Goal: Find specific page/section: Find specific page/section

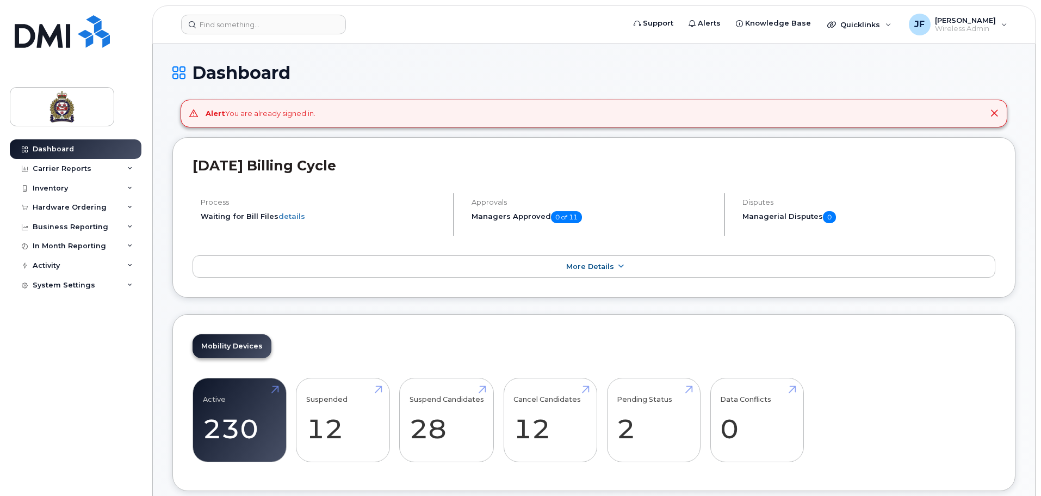
click at [231, 13] on header "Support Alerts Knowledge Base Quicklinks Suspend / Cancel Device Change SIM Car…" at bounding box center [593, 24] width 883 height 38
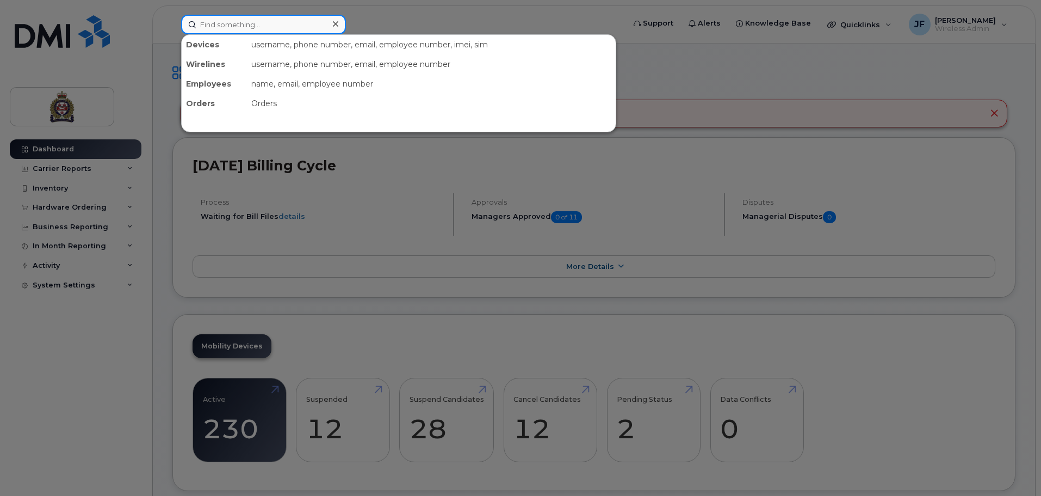
click at [242, 20] on input at bounding box center [263, 25] width 165 height 20
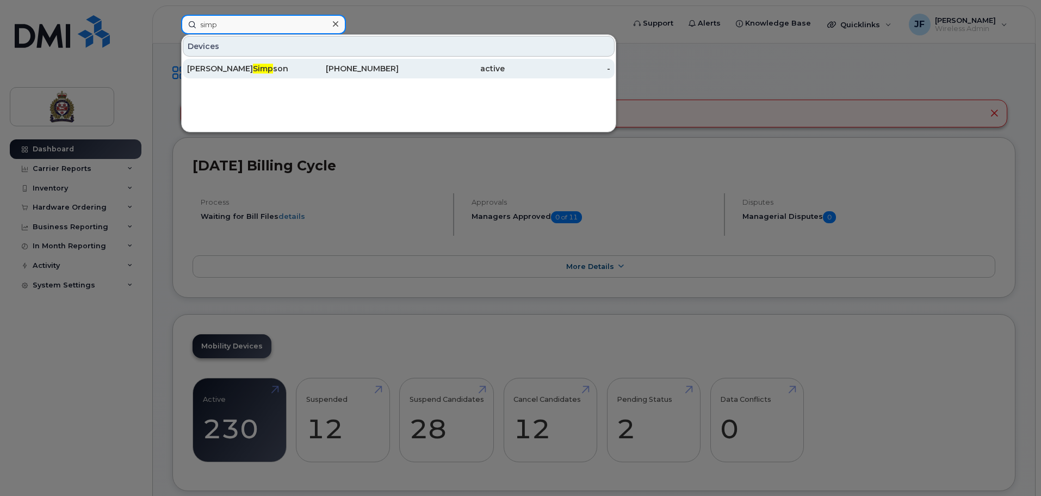
type input "simp"
click at [293, 61] on div "Matthew Simp son" at bounding box center [346, 69] width 106 height 20
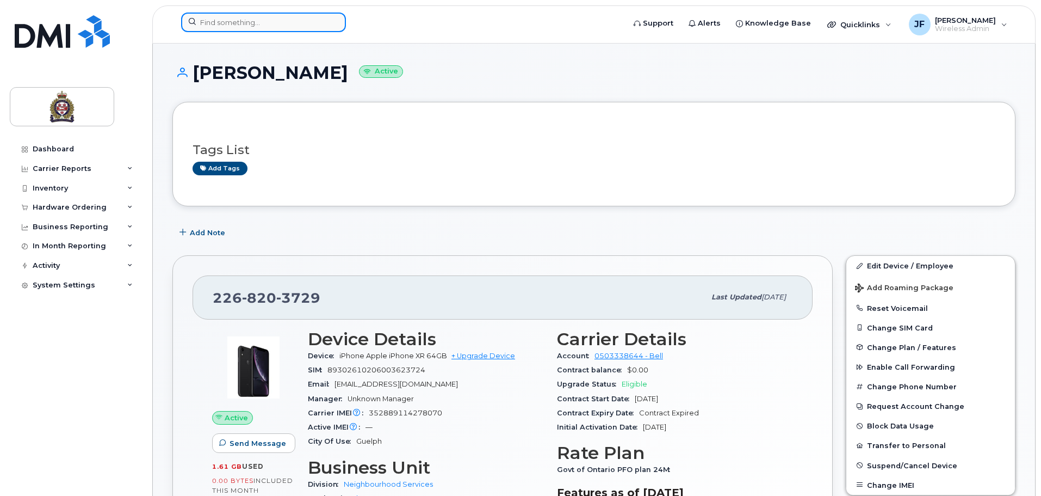
click at [288, 25] on input at bounding box center [263, 23] width 165 height 20
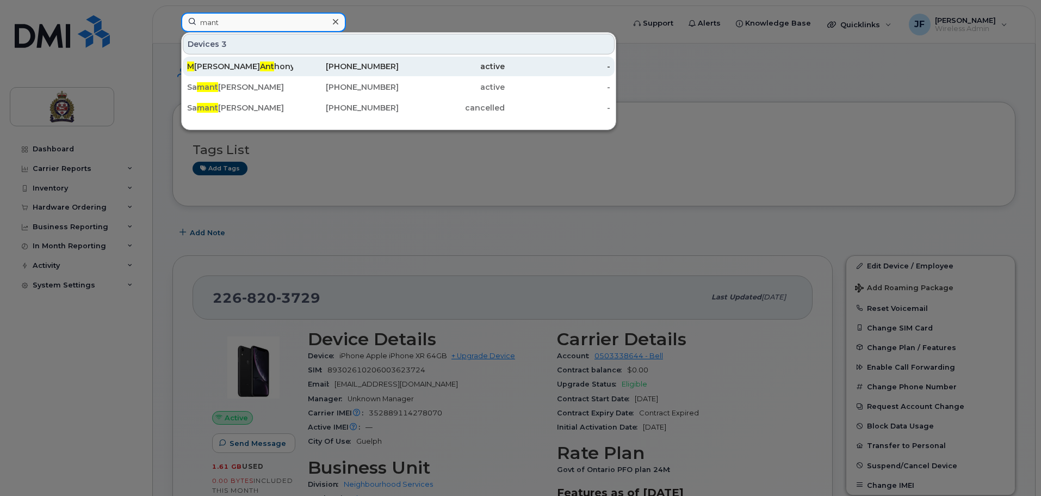
type input "mant"
click at [498, 61] on div "active" at bounding box center [452, 66] width 106 height 11
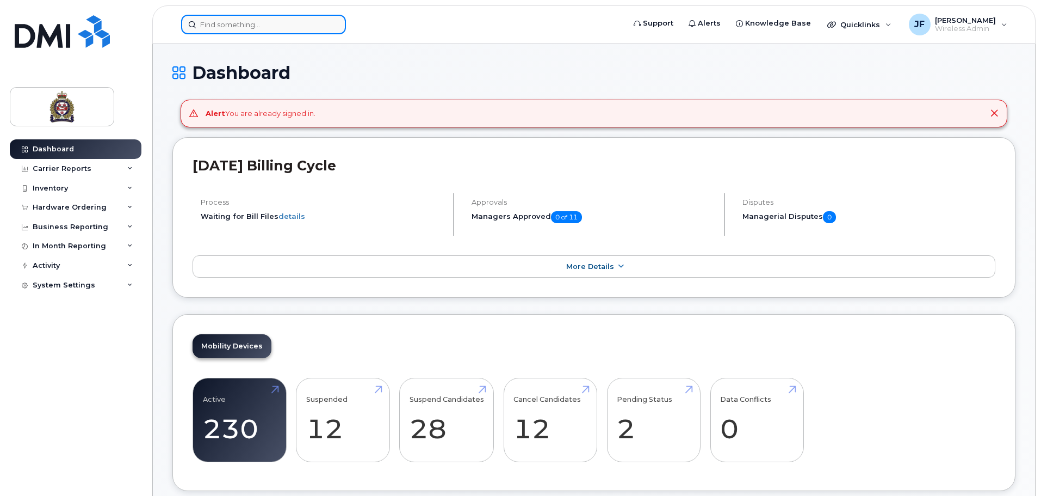
click at [250, 30] on input at bounding box center [263, 25] width 165 height 20
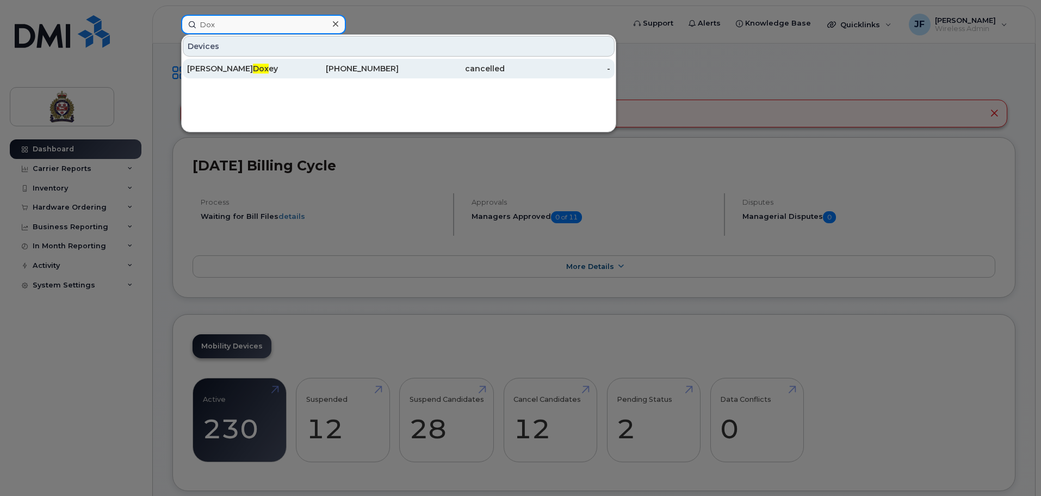
type input "Dox"
click at [254, 66] on div "David Dox ey" at bounding box center [240, 68] width 106 height 11
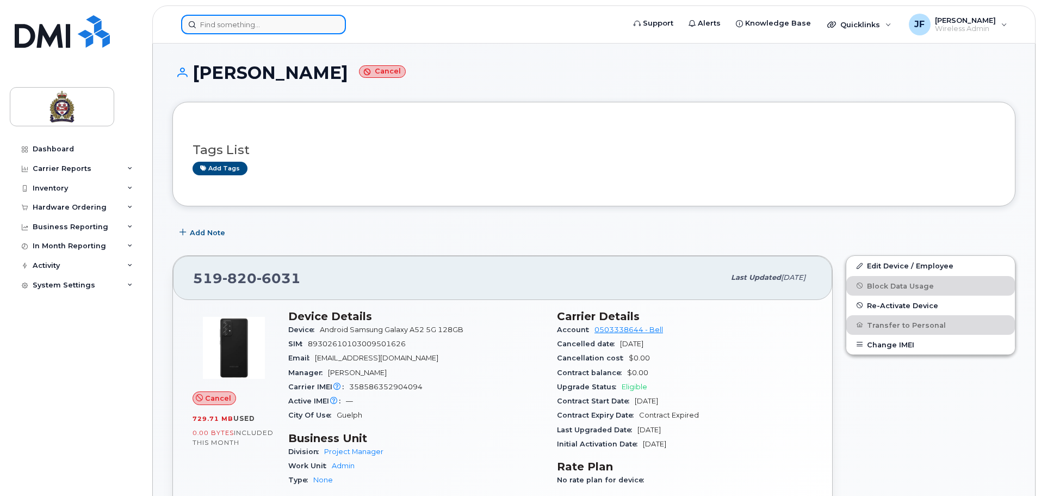
click at [260, 33] on input at bounding box center [263, 25] width 165 height 20
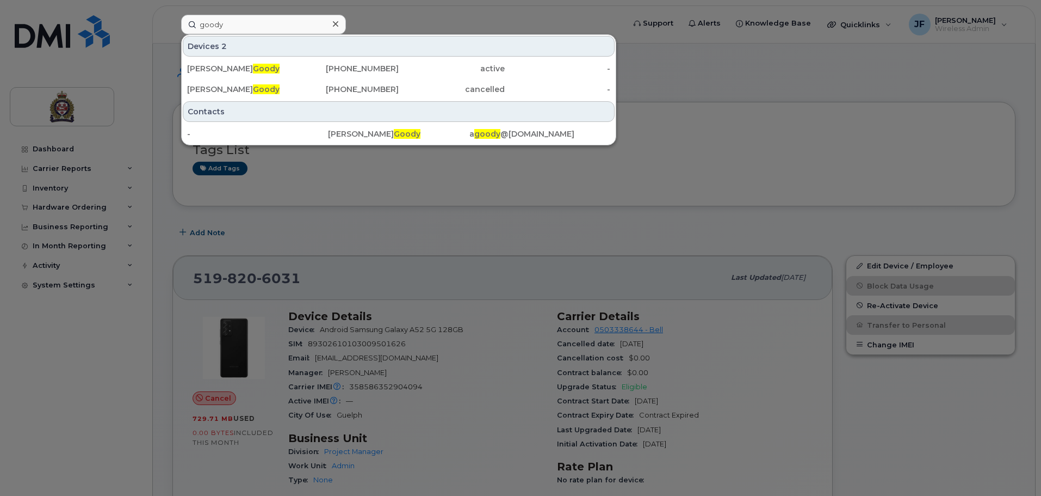
click at [276, 224] on div at bounding box center [520, 248] width 1041 height 496
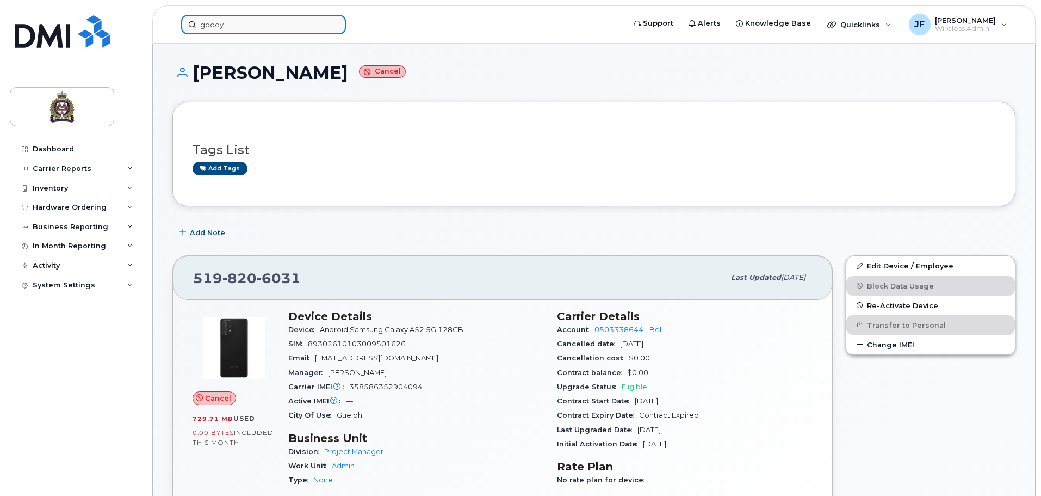
click at [236, 24] on input "goody" at bounding box center [263, 25] width 165 height 20
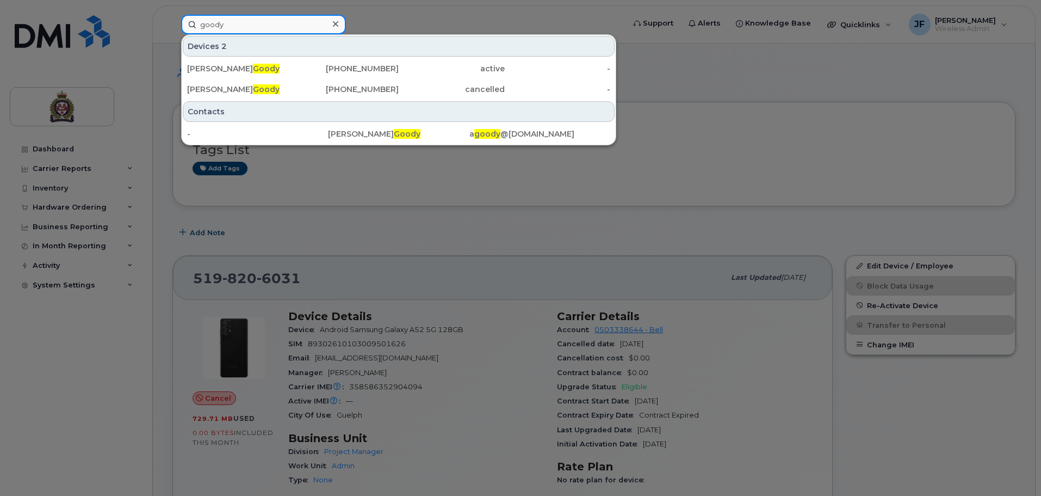
drag, startPoint x: 236, startPoint y: 24, endPoint x: 112, endPoint y: 28, distance: 123.5
click at [172, 28] on div "goody Devices 2 Andrew Goody 519-400-4958 active - Andrew Goody 519-242-7873 ca…" at bounding box center [399, 25] width 454 height 20
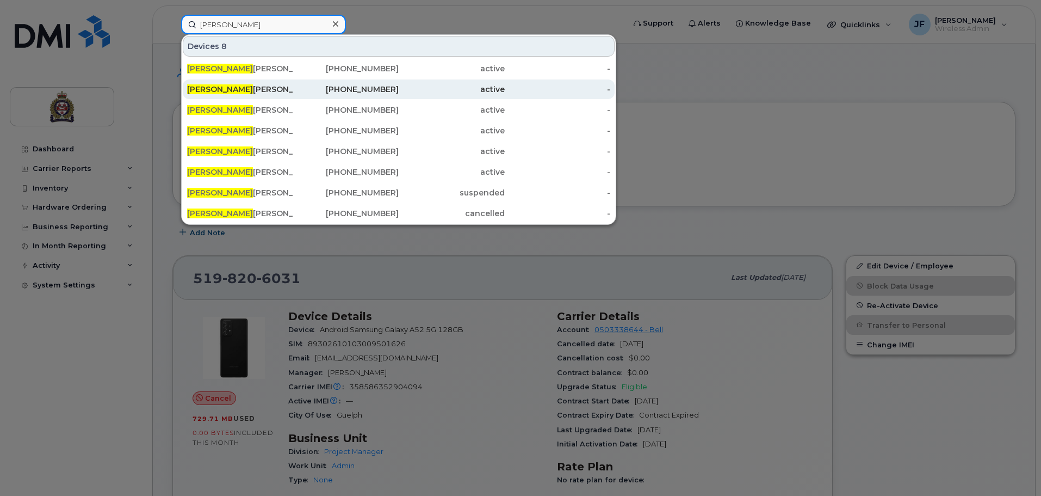
type input "chris"
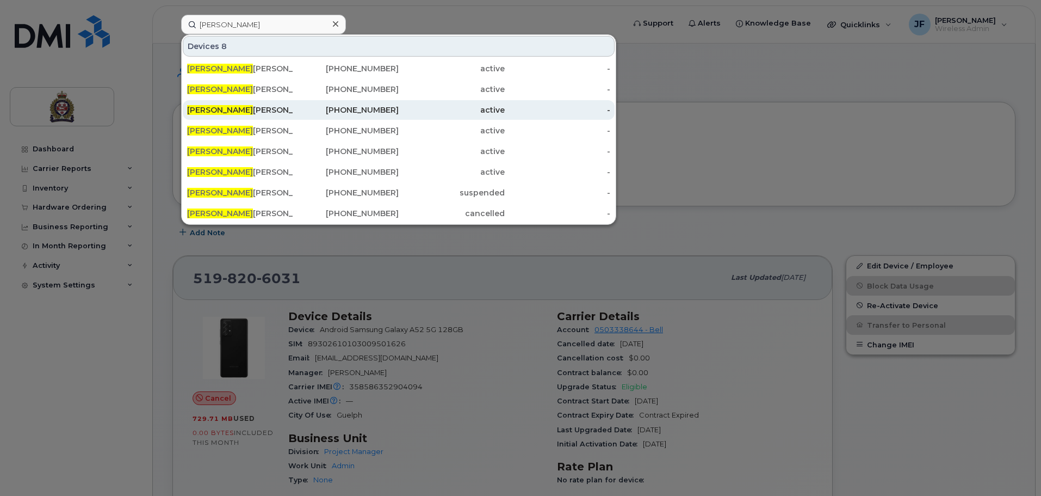
drag, startPoint x: 213, startPoint y: 89, endPoint x: 272, endPoint y: 103, distance: 61.6
click at [213, 89] on div "Chris Cheung" at bounding box center [240, 89] width 106 height 11
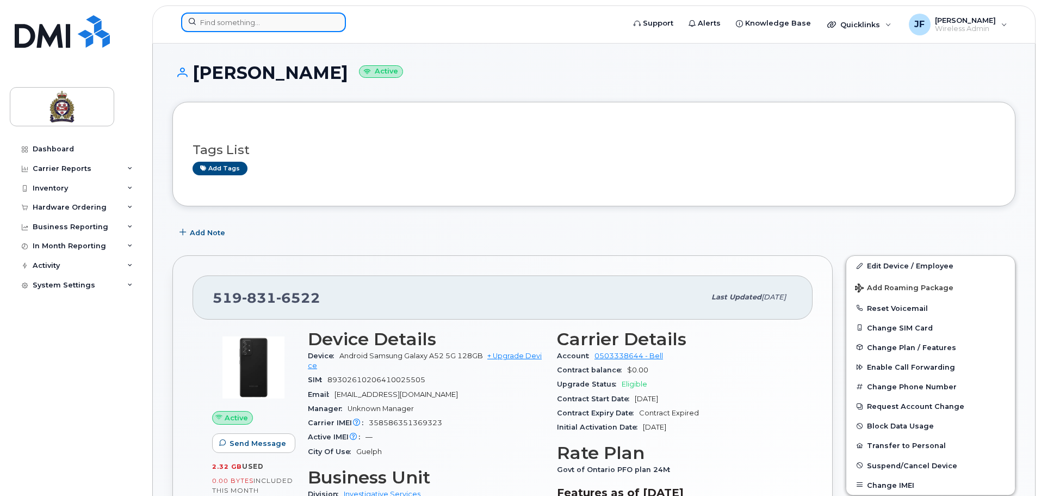
click at [324, 22] on input at bounding box center [263, 23] width 165 height 20
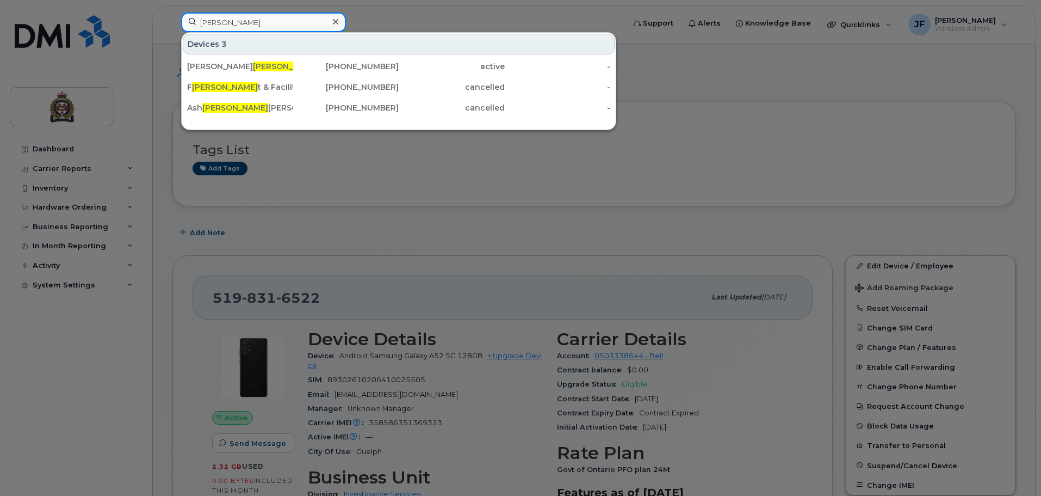
type input "lee"
click at [287, 200] on div at bounding box center [520, 248] width 1041 height 496
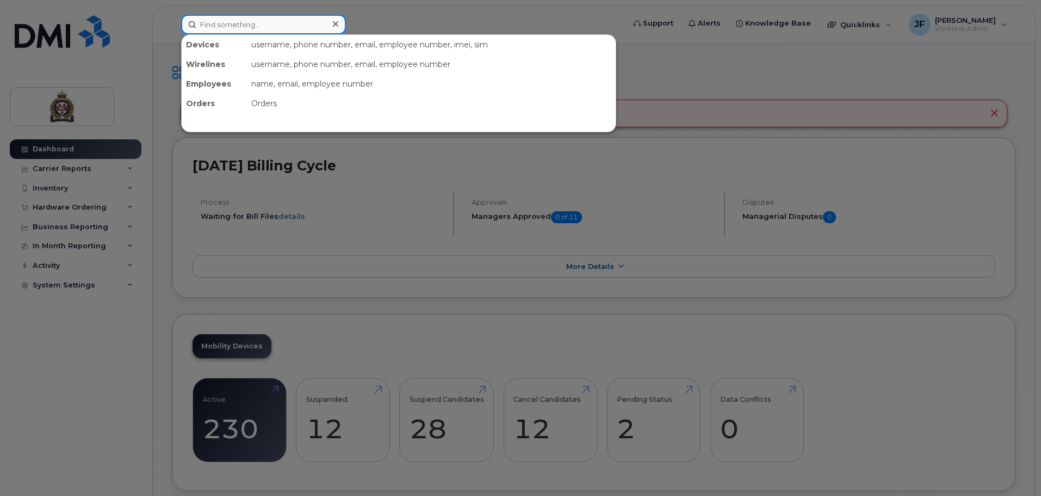
click at [221, 30] on input at bounding box center [263, 25] width 165 height 20
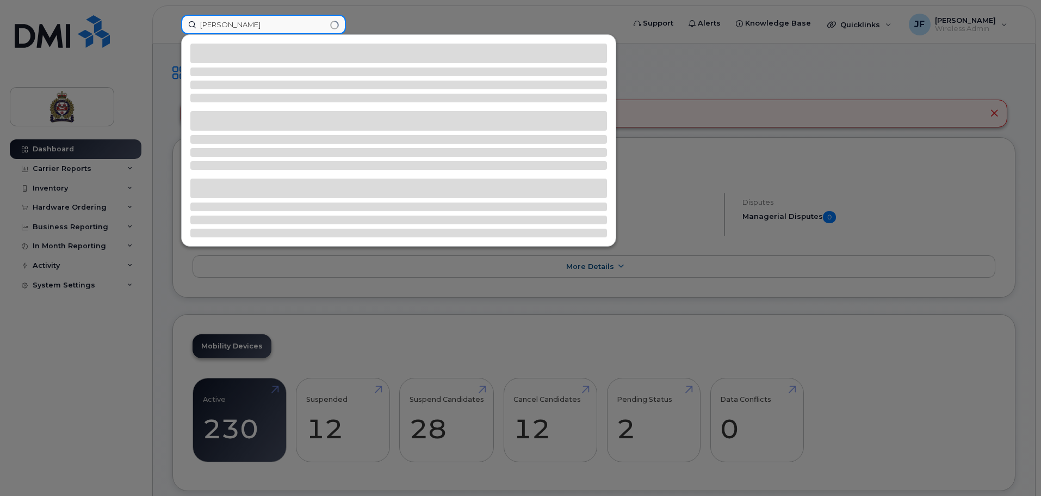
type input "[PERSON_NAME]"
